Goal: Information Seeking & Learning: Learn about a topic

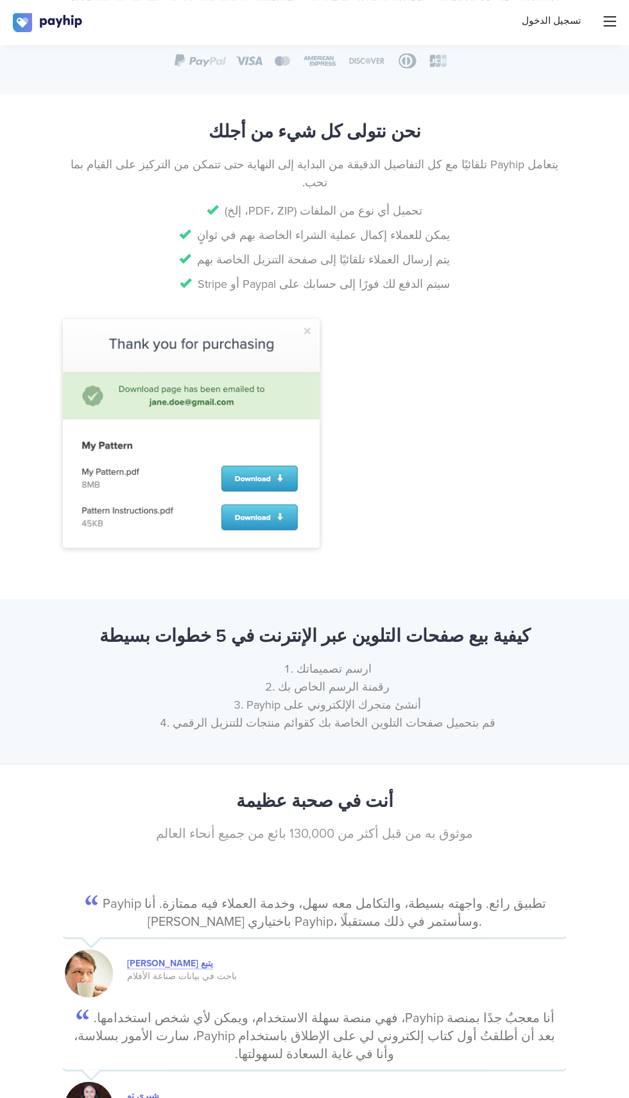
scroll to position [1171, 0]
